Goal: Transaction & Acquisition: Book appointment/travel/reservation

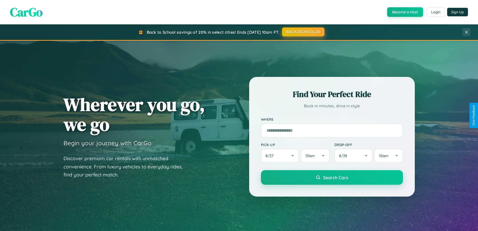
click at [303, 32] on button "BACK2SCHOOL20" at bounding box center [303, 31] width 42 height 9
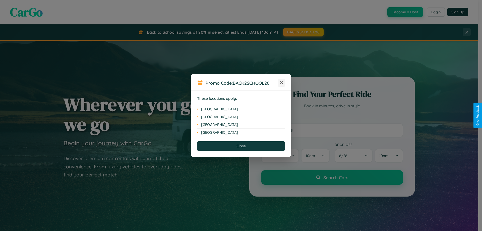
click at [281, 83] on icon at bounding box center [281, 82] width 3 height 3
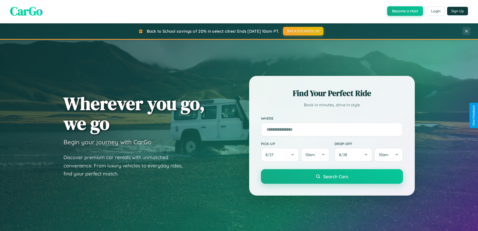
scroll to position [965, 0]
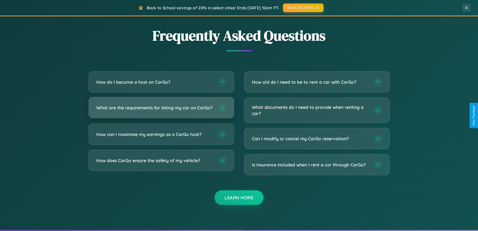
click at [161, 109] on h3 "What are the requirements for listing my car on CarGo?" at bounding box center [154, 107] width 117 height 6
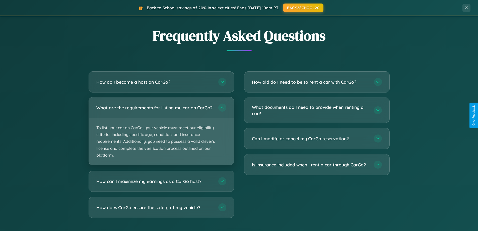
click at [161, 133] on p "To list your car on CarGo, your vehicle must meet our eligibility criteria, inc…" at bounding box center [161, 141] width 145 height 47
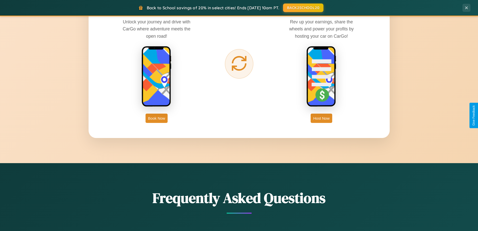
scroll to position [15, 0]
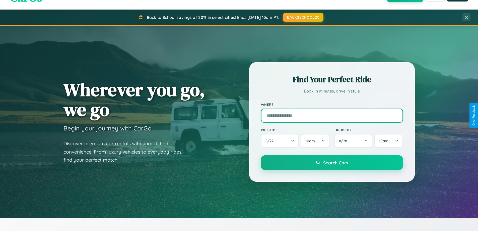
click at [332, 115] on input "text" at bounding box center [332, 115] width 142 height 14
type input "**********"
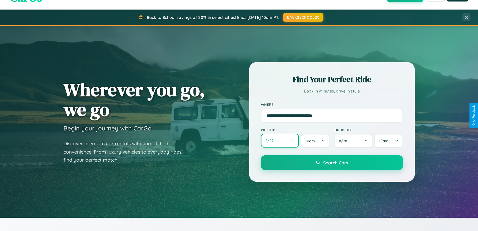
click at [280, 141] on button "8 / 27" at bounding box center [280, 140] width 38 height 14
select select "*"
select select "****"
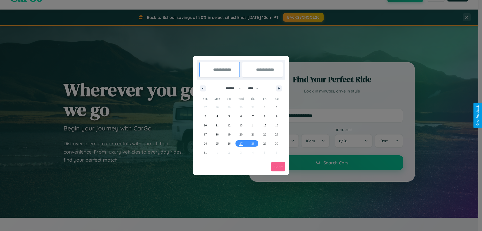
drag, startPoint x: 231, startPoint y: 88, endPoint x: 241, endPoint y: 101, distance: 16.1
click at [231, 88] on select "******* ******** ***** ***** *** **** **** ****** ********* ******* ******** **…" at bounding box center [231, 88] width 21 height 8
select select "*"
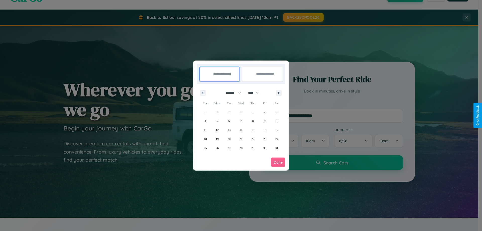
drag, startPoint x: 255, startPoint y: 93, endPoint x: 241, endPoint y: 101, distance: 16.6
click at [255, 93] on select "**** **** **** **** **** **** **** **** **** **** **** **** **** **** **** ****…" at bounding box center [252, 93] width 15 height 8
select select "****"
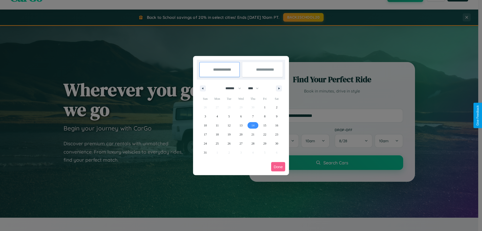
click at [253, 125] on span "14" at bounding box center [252, 125] width 3 height 9
type input "**********"
click at [253, 134] on span "21" at bounding box center [252, 134] width 3 height 9
type input "**********"
click at [278, 166] on button "Done" at bounding box center [278, 166] width 14 height 9
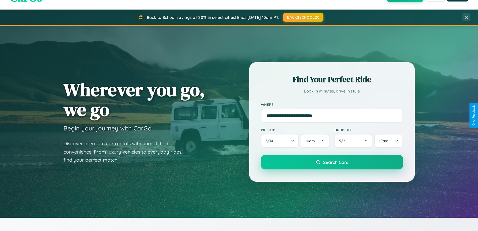
click at [332, 162] on span "Search Cars" at bounding box center [335, 162] width 25 height 6
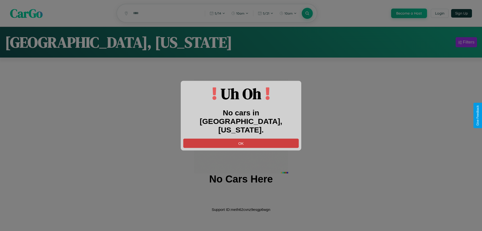
click at [241, 138] on button "OK" at bounding box center [240, 142] width 115 height 9
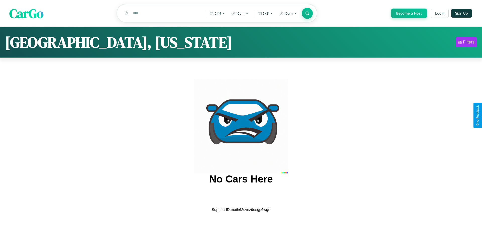
click at [26, 14] on span "CarGo" at bounding box center [26, 13] width 34 height 17
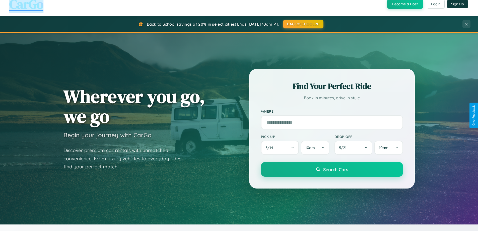
scroll to position [216, 0]
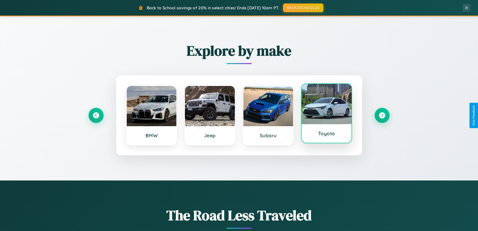
click at [326, 113] on div at bounding box center [327, 104] width 50 height 40
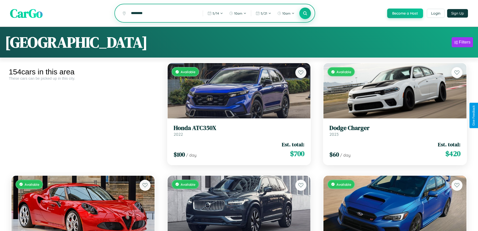
click at [305, 14] on icon at bounding box center [305, 13] width 5 height 5
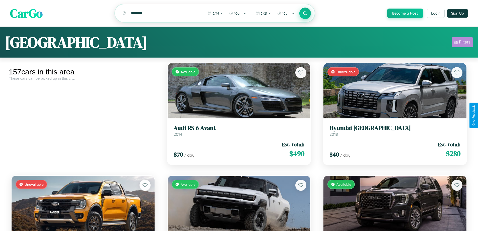
click at [462, 43] on div "Filters" at bounding box center [465, 42] width 12 height 5
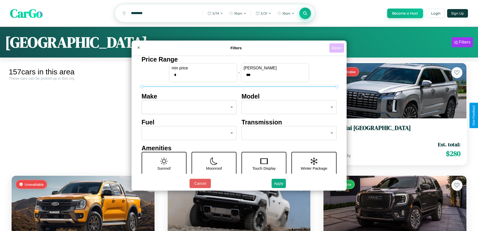
click at [337, 48] on button "Reset" at bounding box center [336, 47] width 15 height 9
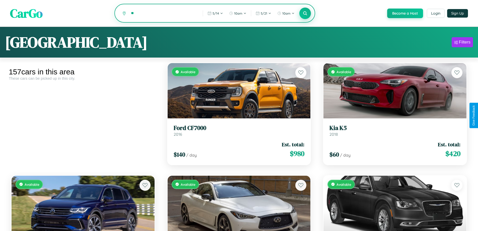
type input "*"
type input "******"
click at [305, 14] on icon at bounding box center [305, 13] width 5 height 5
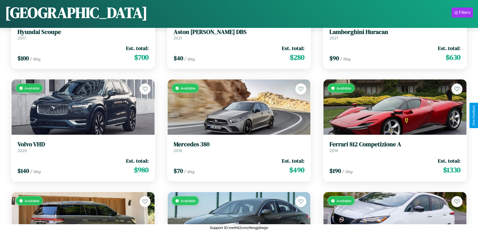
scroll to position [857, 0]
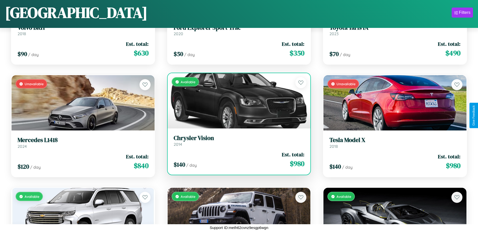
click at [237, 140] on h3 "Chrysler Vision" at bounding box center [239, 137] width 131 height 7
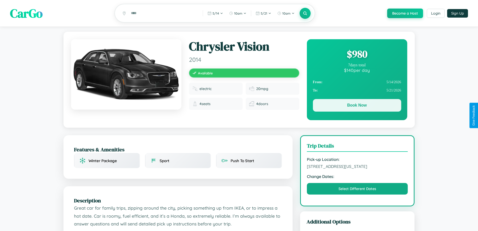
click at [357, 106] on button "Book Now" at bounding box center [357, 105] width 88 height 13
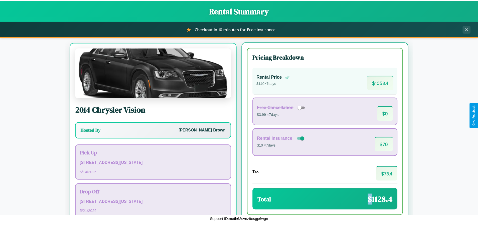
scroll to position [23, 0]
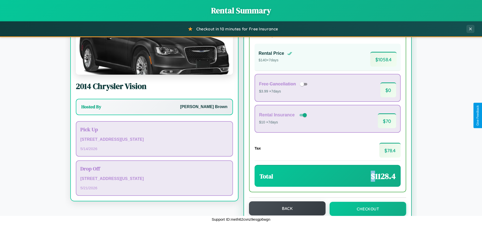
click at [285, 208] on button "Back" at bounding box center [287, 208] width 77 height 14
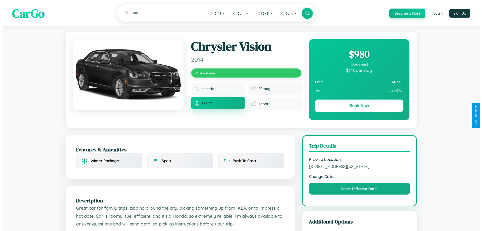
scroll to position [135, 0]
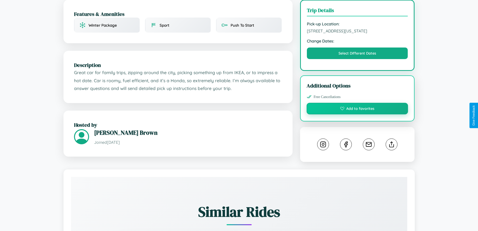
click at [357, 114] on button "Add to favorites" at bounding box center [358, 109] width 102 height 12
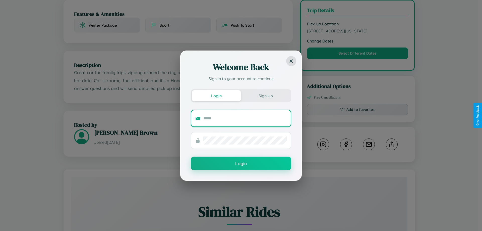
click at [245, 118] on input "text" at bounding box center [244, 118] width 83 height 8
type input "**********"
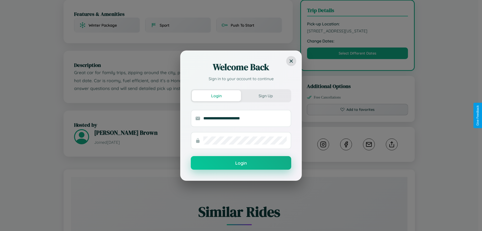
click at [241, 163] on button "Login" at bounding box center [241, 163] width 100 height 14
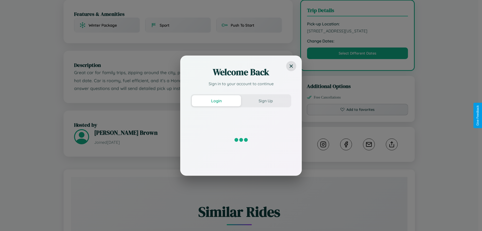
click at [357, 115] on div "Welcome Back Sign in to your account to continue Login Sign Up" at bounding box center [241, 115] width 482 height 231
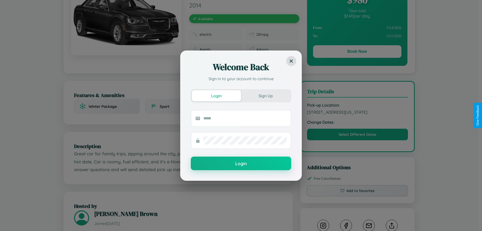
scroll to position [0, 0]
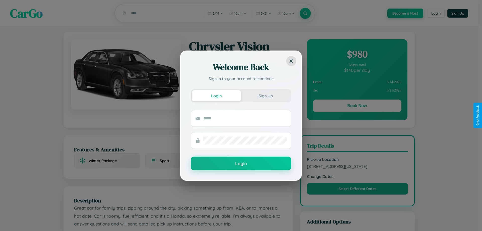
click at [357, 106] on div "Welcome Back Sign in to your account to continue Login Sign Up Login" at bounding box center [241, 115] width 482 height 231
